Goal: Transaction & Acquisition: Purchase product/service

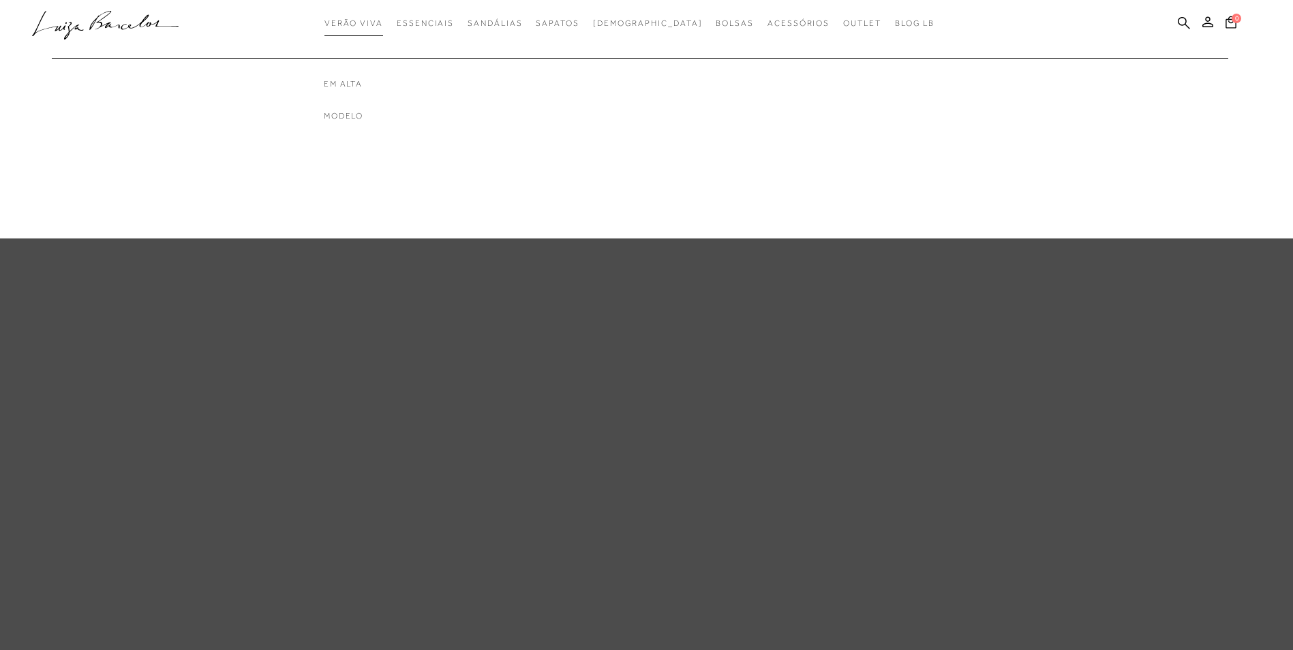
click at [365, 27] on span "Verão Viva" at bounding box center [353, 23] width 59 height 10
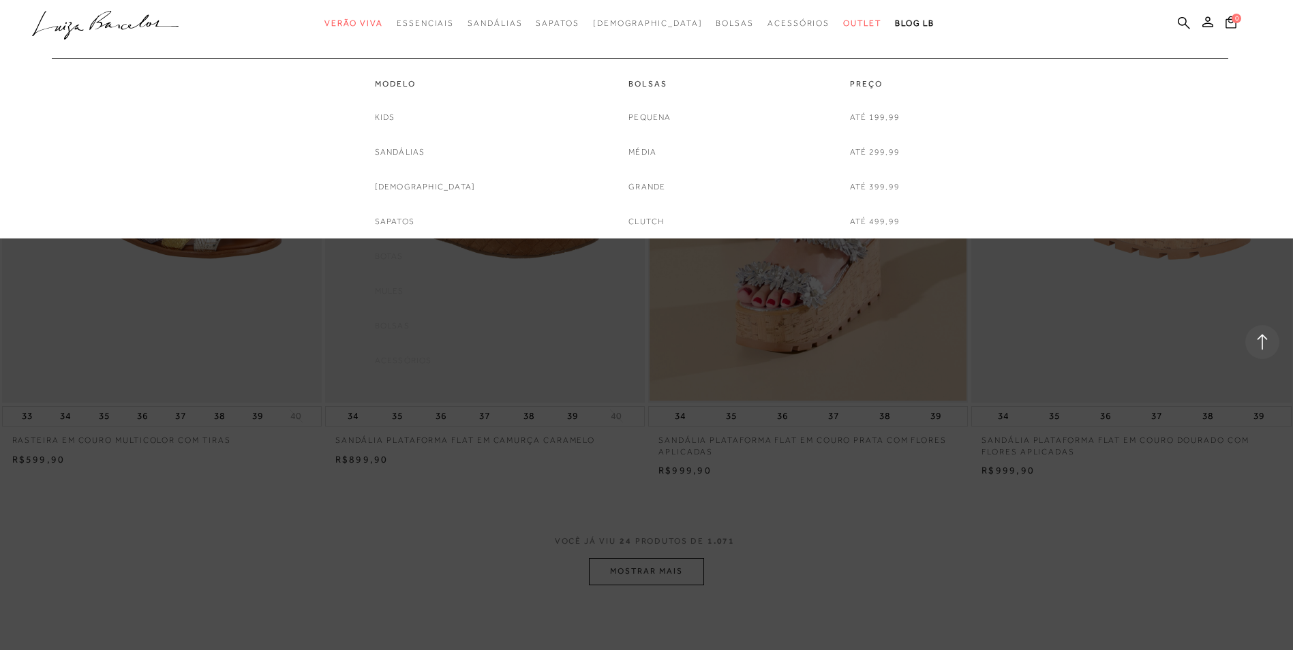
scroll to position [2999, 0]
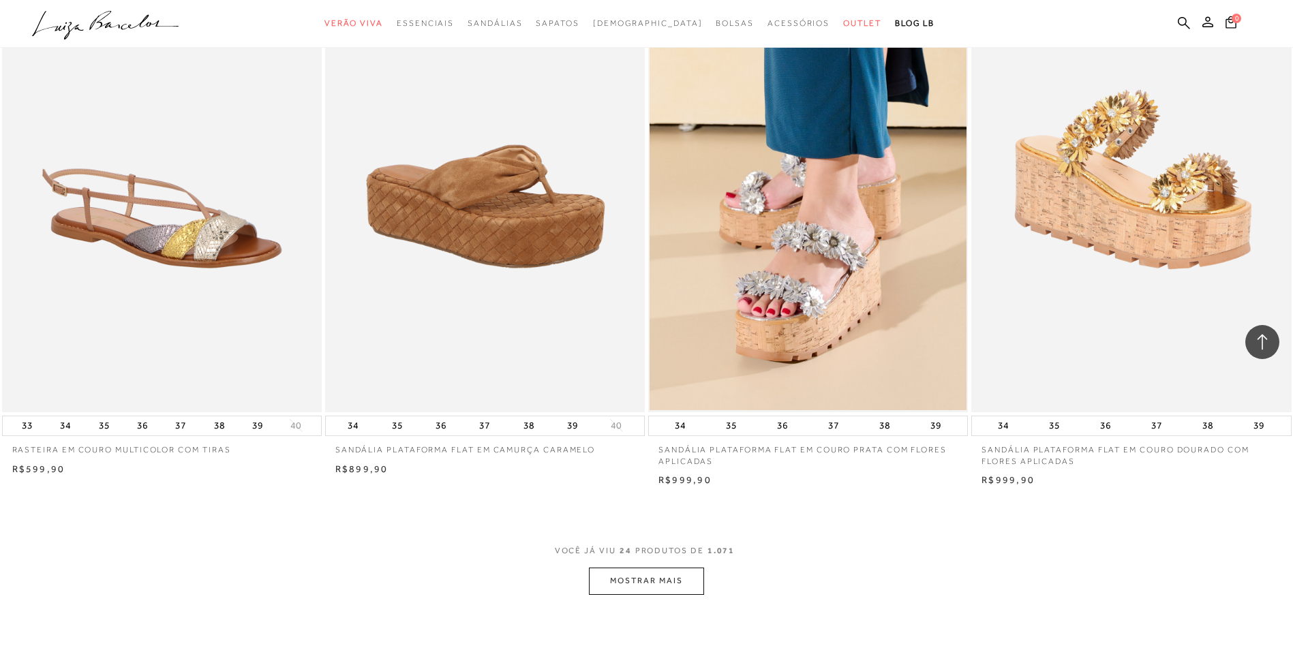
click at [646, 594] on button "MOSTRAR MAIS" at bounding box center [646, 581] width 114 height 27
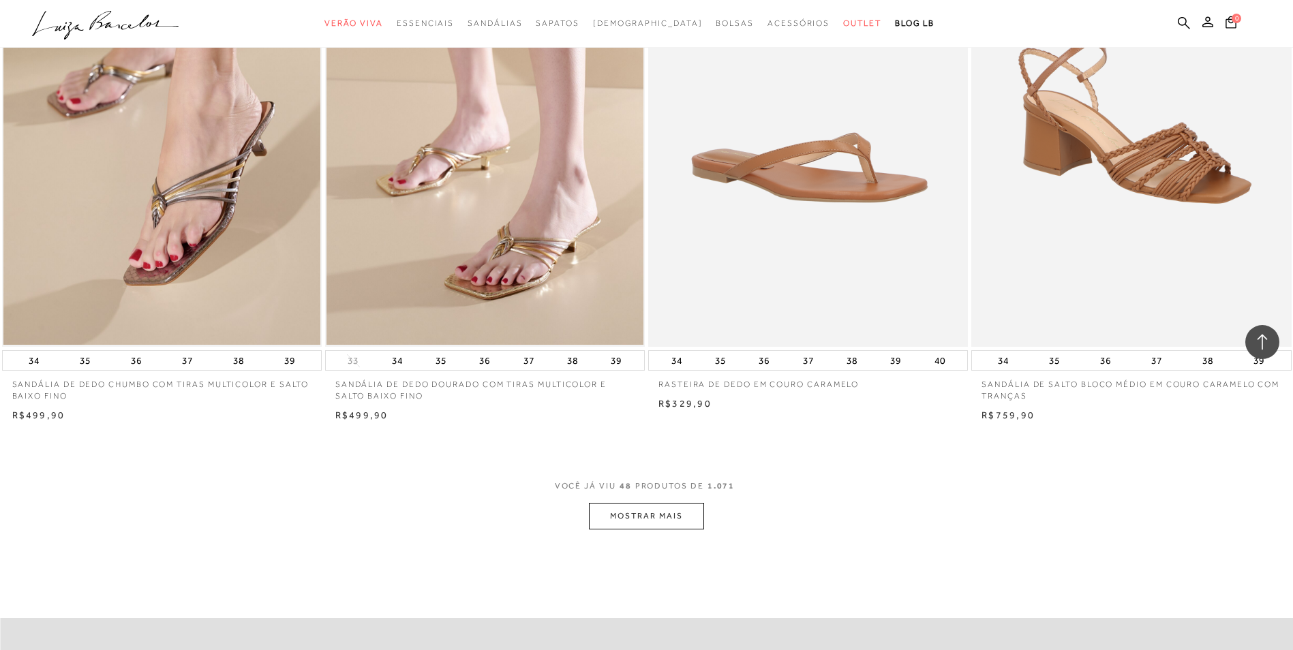
scroll to position [6474, 0]
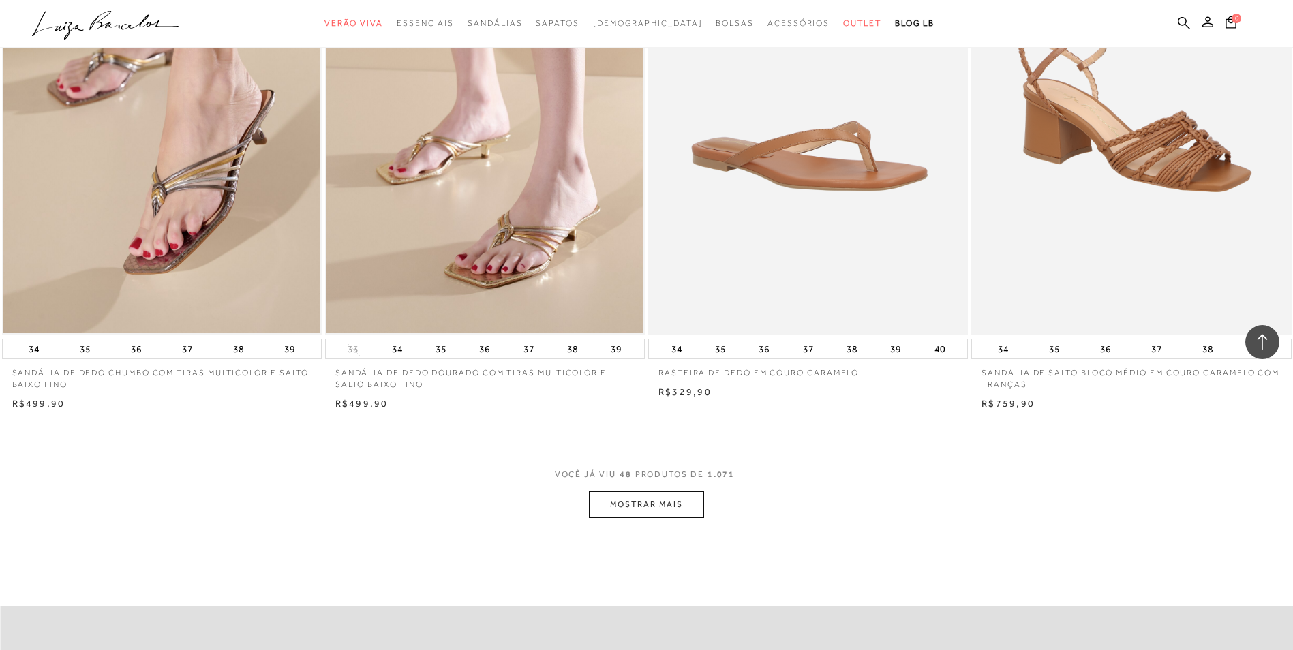
click at [680, 518] on button "MOSTRAR MAIS" at bounding box center [646, 504] width 114 height 27
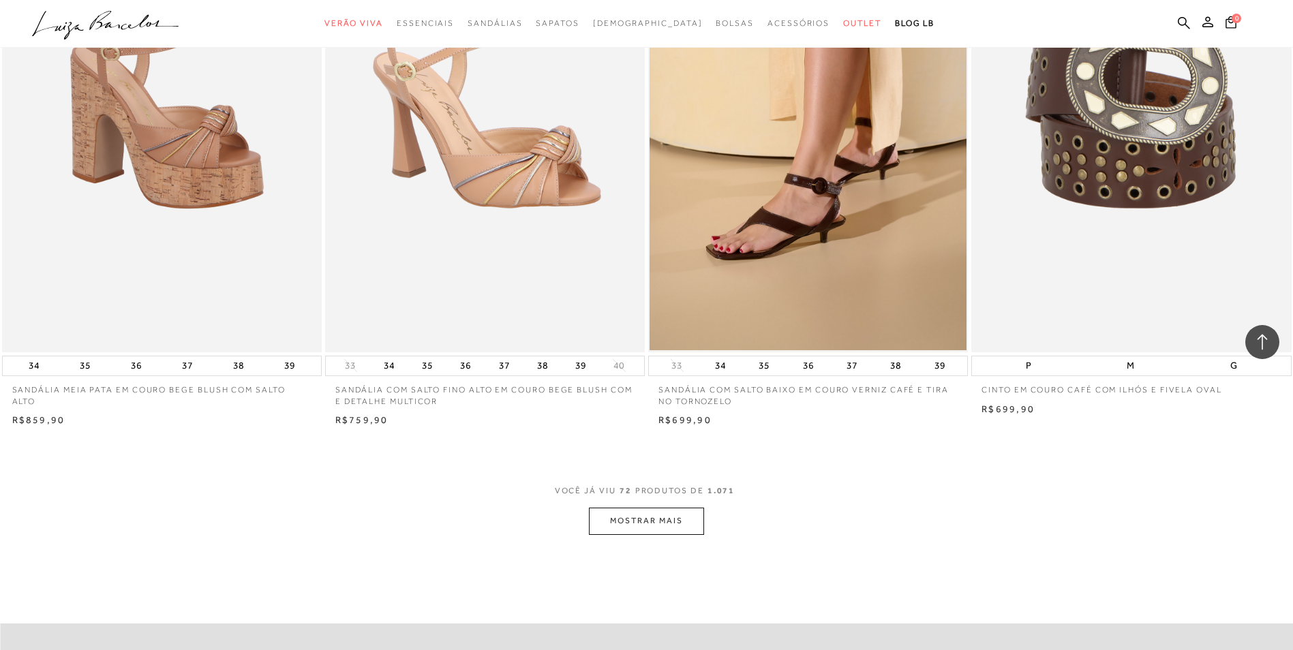
scroll to position [9950, 0]
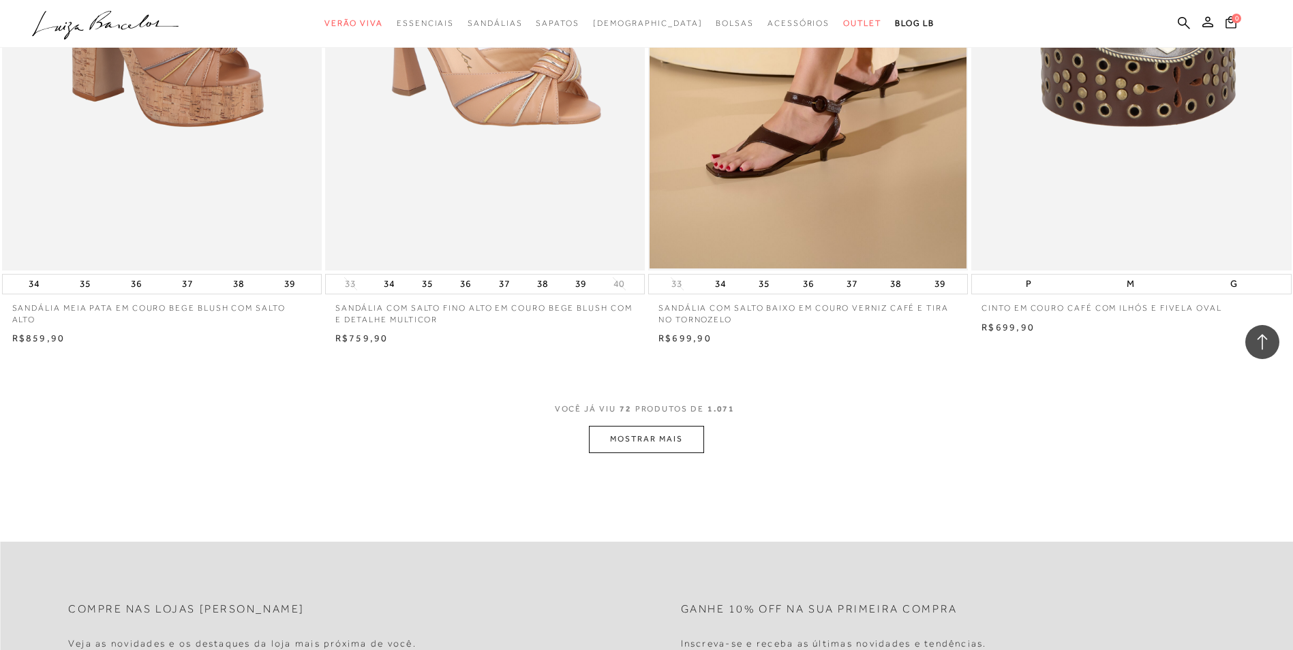
click at [687, 450] on button "MOSTRAR MAIS" at bounding box center [646, 439] width 114 height 27
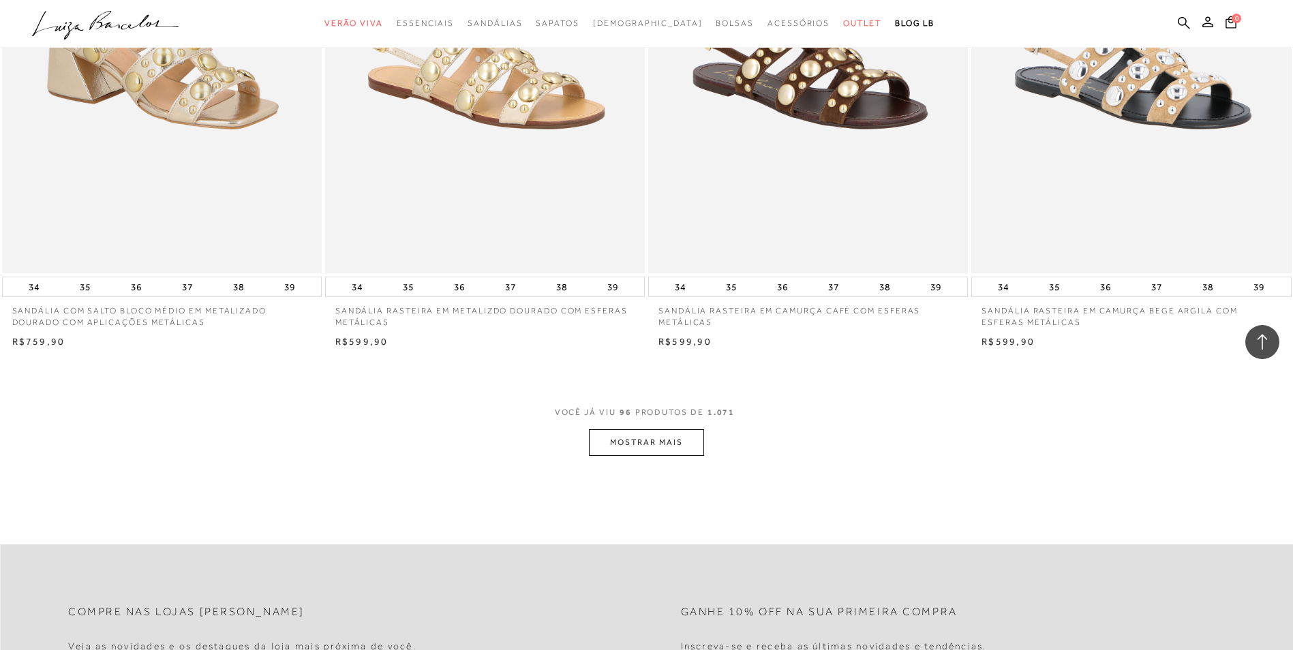
scroll to position [13494, 0]
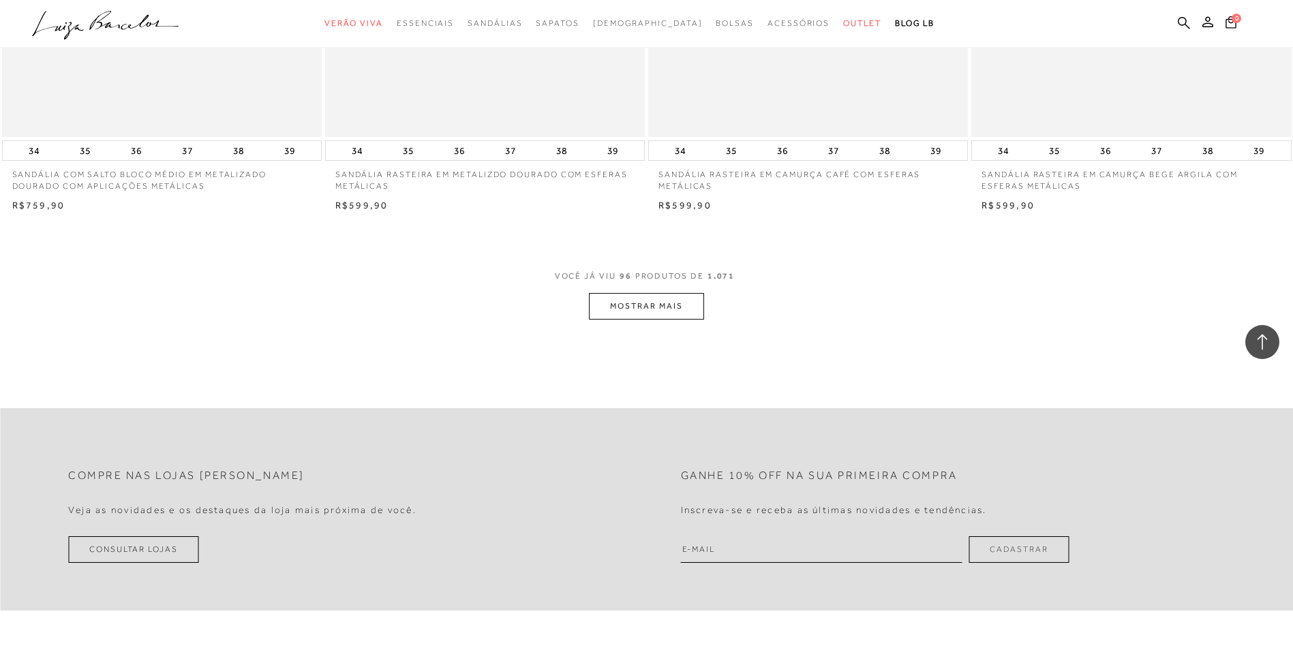
click at [655, 320] on button "MOSTRAR MAIS" at bounding box center [646, 306] width 114 height 27
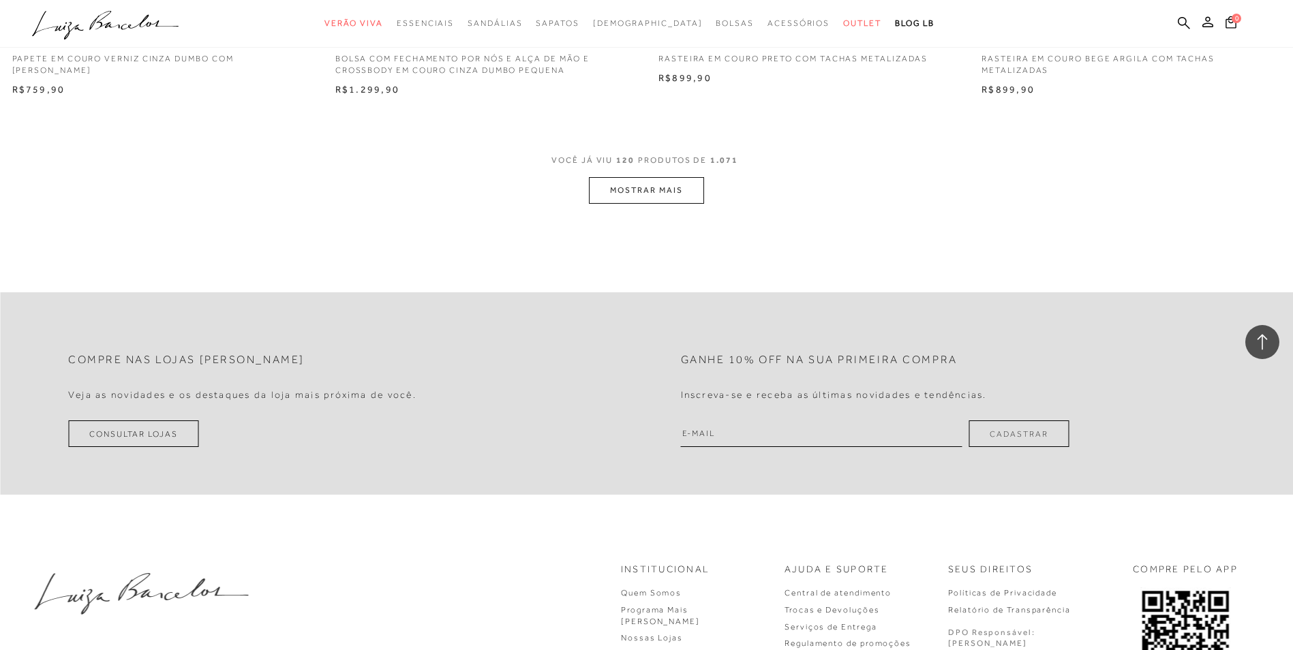
scroll to position [16833, 0]
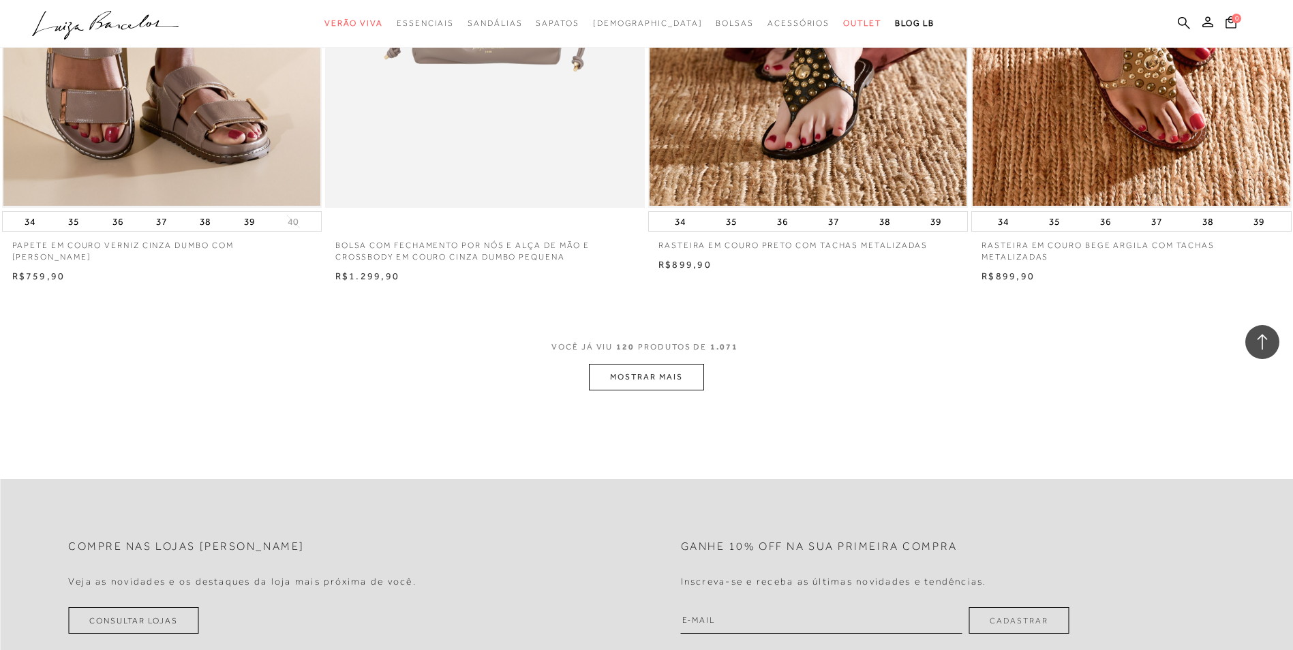
click at [664, 388] on button "MOSTRAR MAIS" at bounding box center [646, 377] width 114 height 27
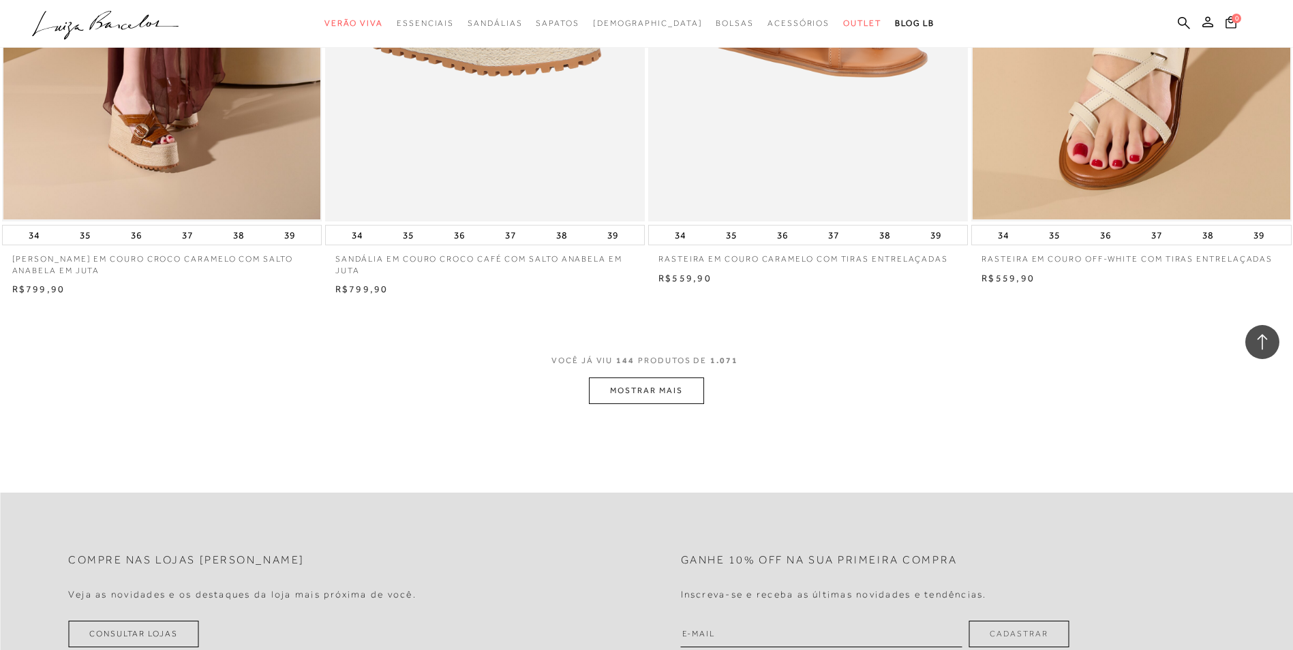
scroll to position [20309, 0]
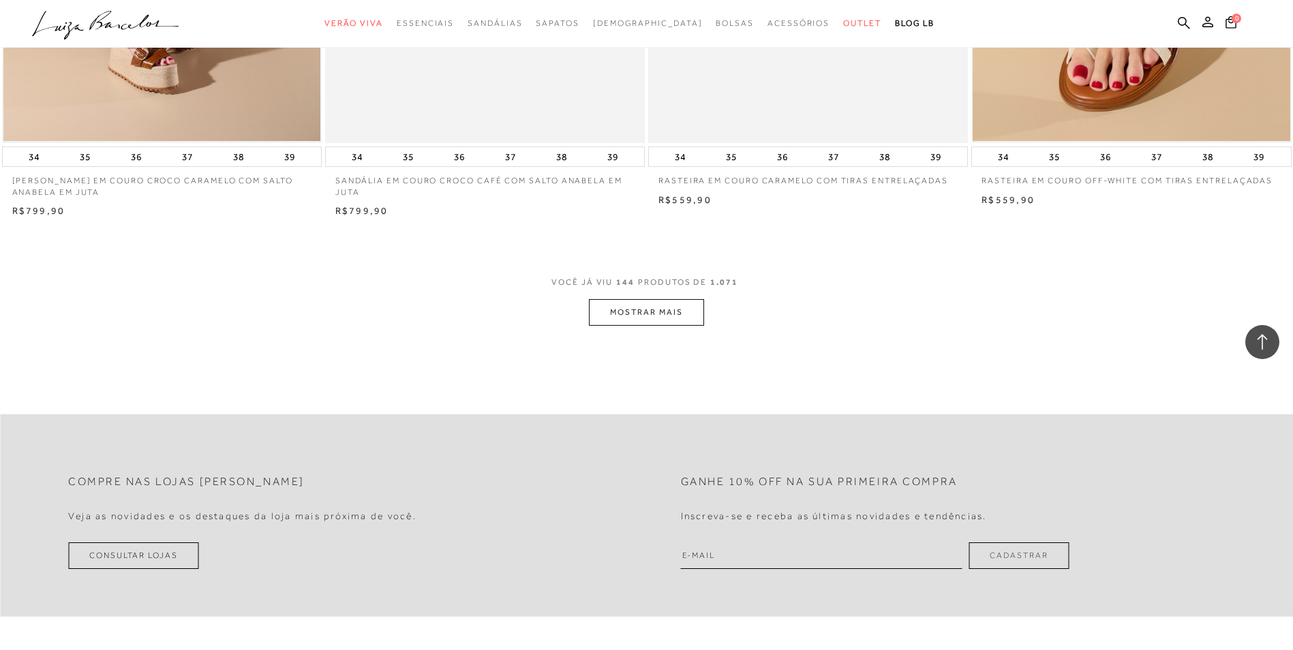
click at [645, 320] on button "MOSTRAR MAIS" at bounding box center [646, 312] width 114 height 27
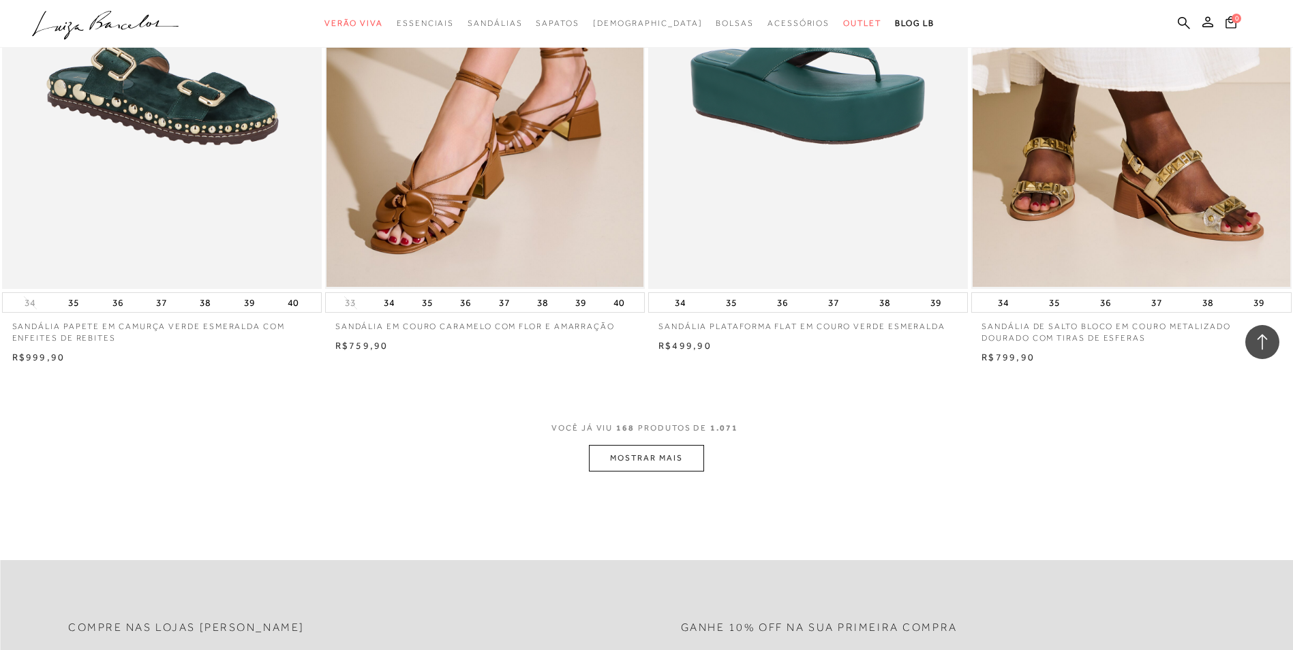
scroll to position [23580, 0]
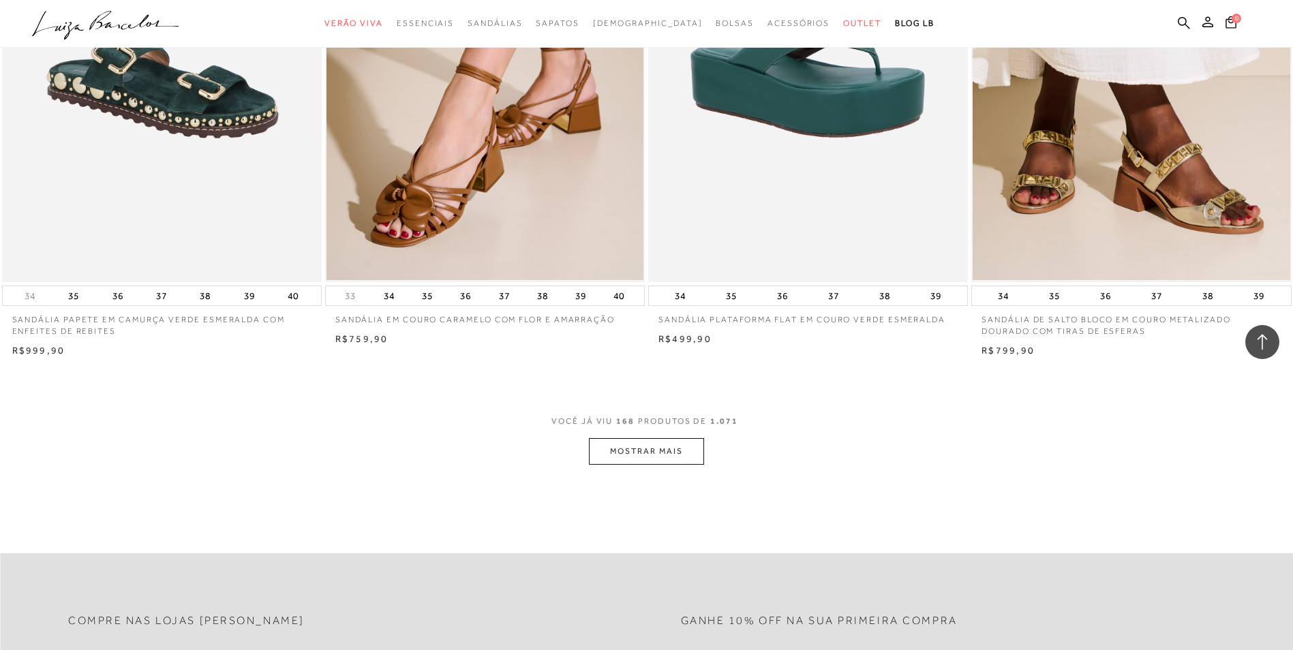
click at [631, 459] on button "MOSTRAR MAIS" at bounding box center [646, 451] width 114 height 27
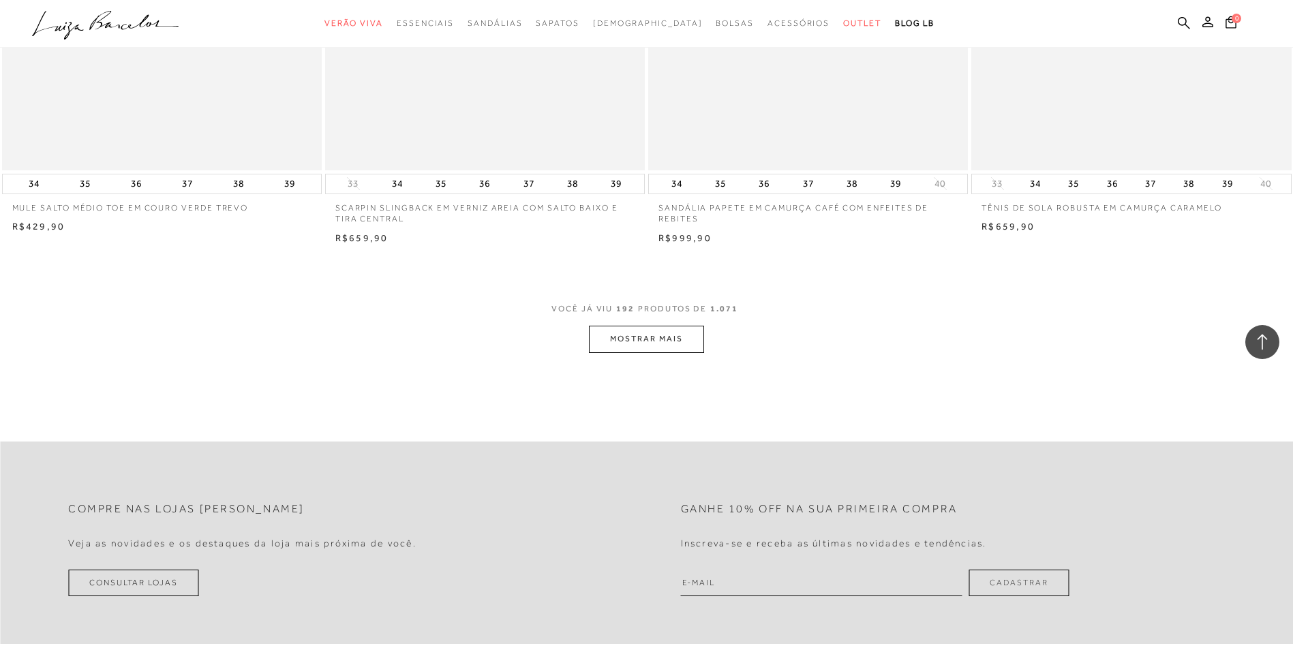
scroll to position [27124, 0]
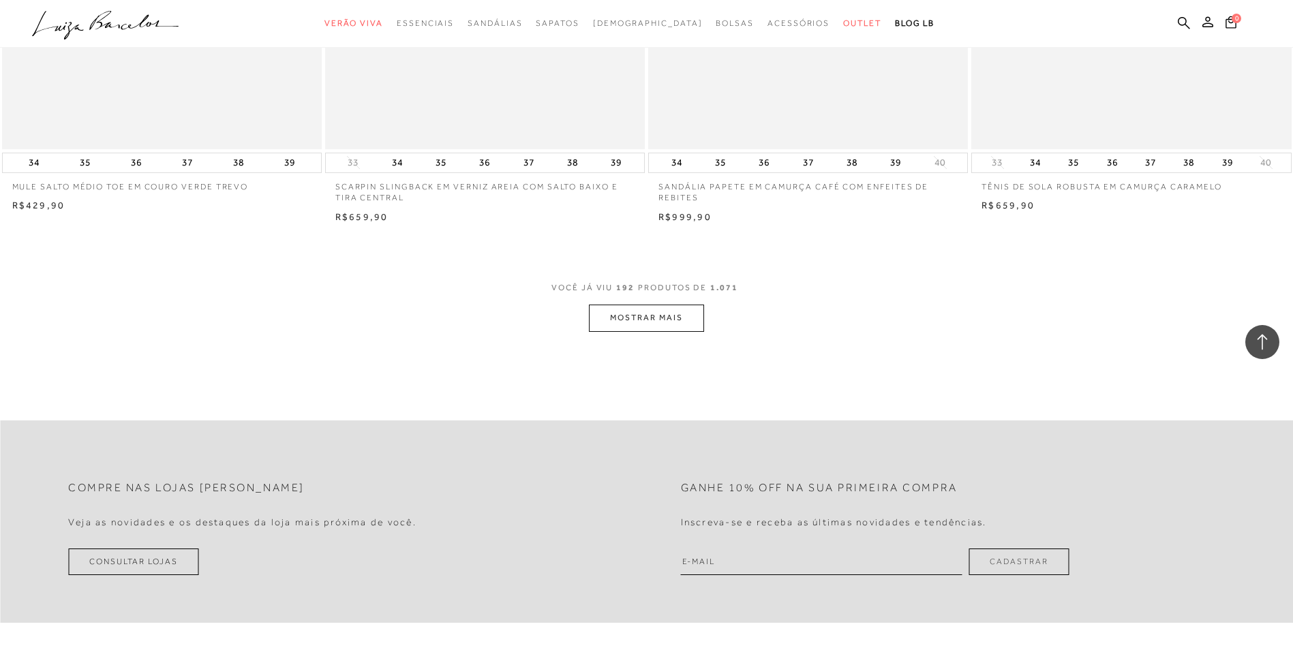
click at [670, 331] on button "MOSTRAR MAIS" at bounding box center [646, 318] width 114 height 27
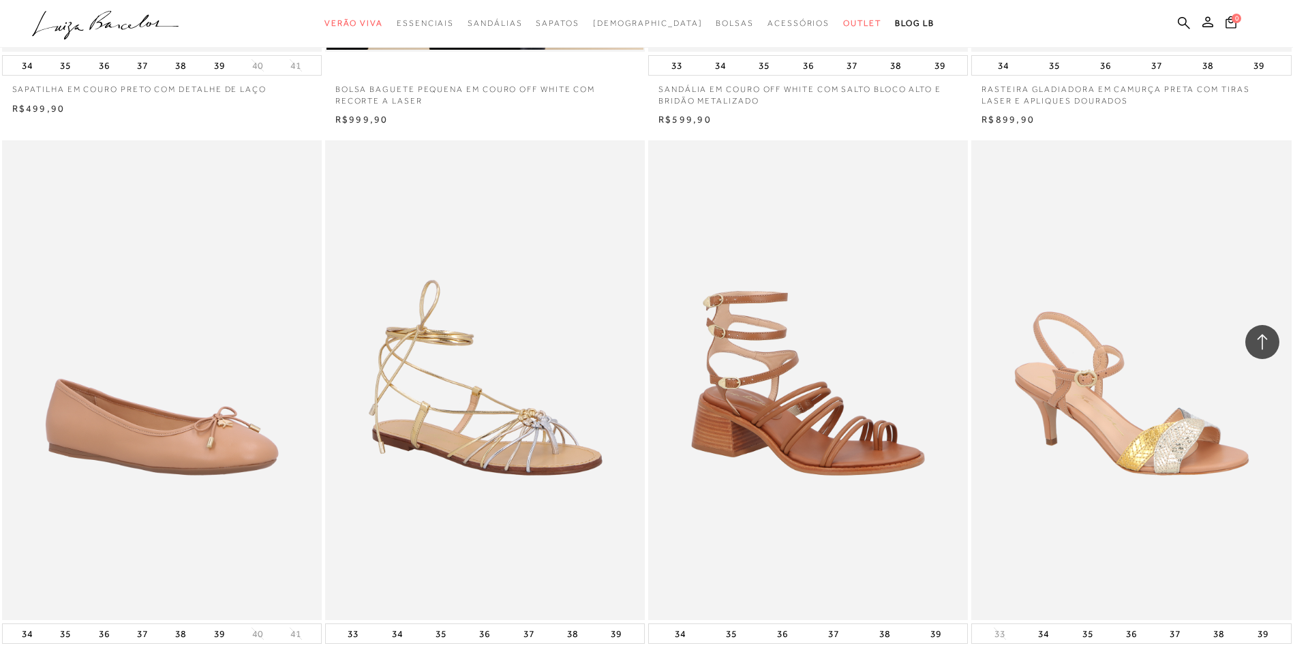
scroll to position [29509, 0]
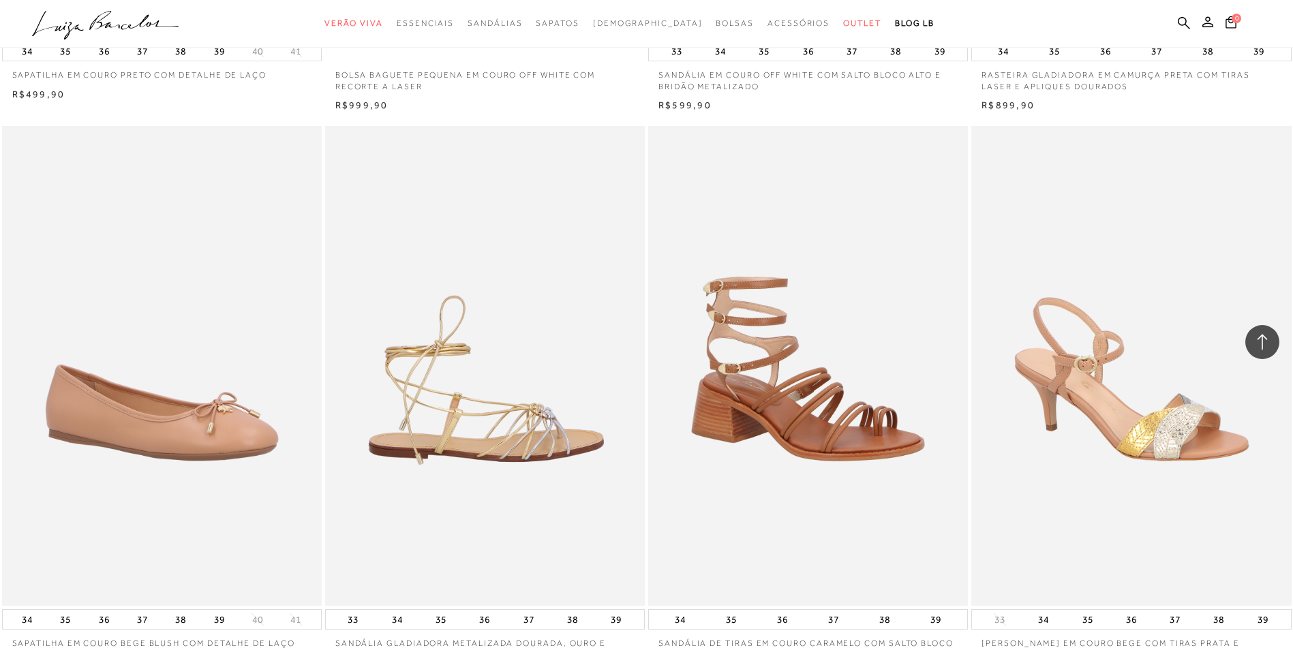
click at [486, 433] on img at bounding box center [485, 366] width 318 height 480
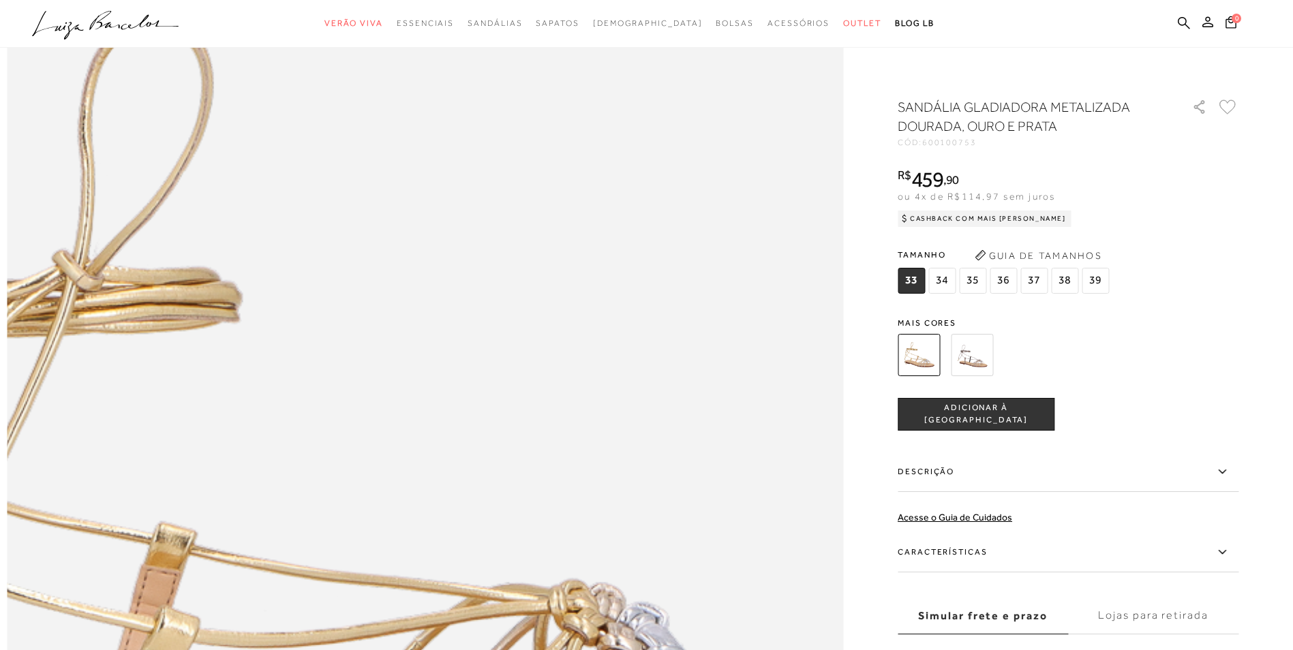
scroll to position [1567, 0]
